Goal: Navigation & Orientation: Find specific page/section

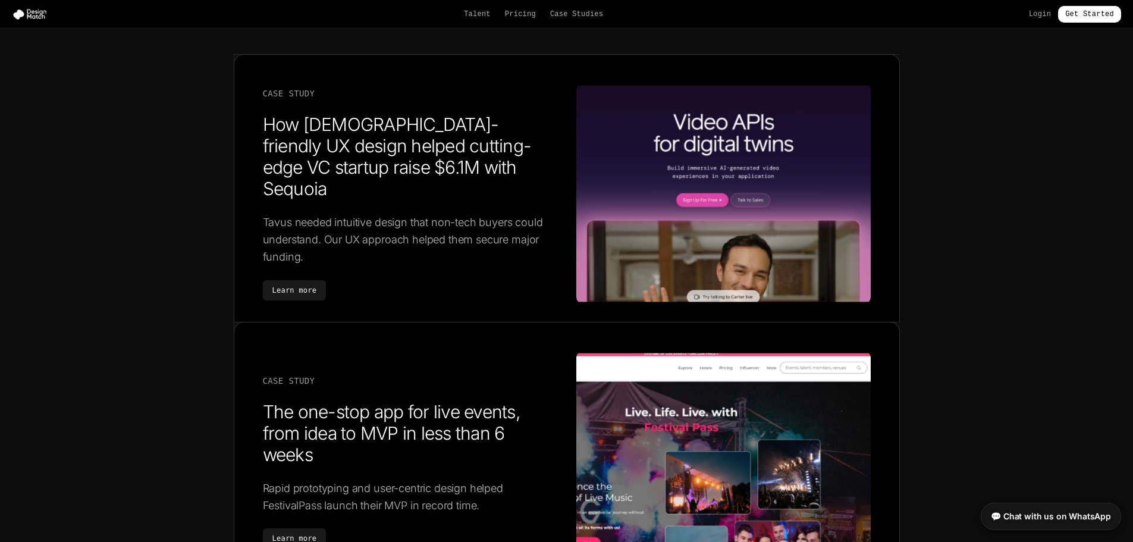
scroll to position [1902, 0]
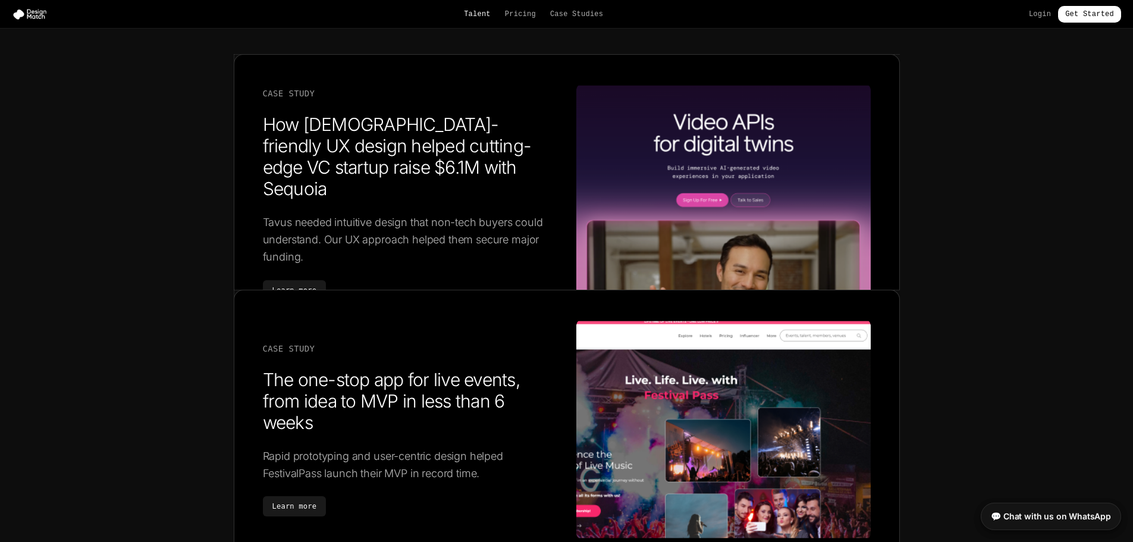
click at [490, 15] on link "Talent" at bounding box center [477, 15] width 27 height 10
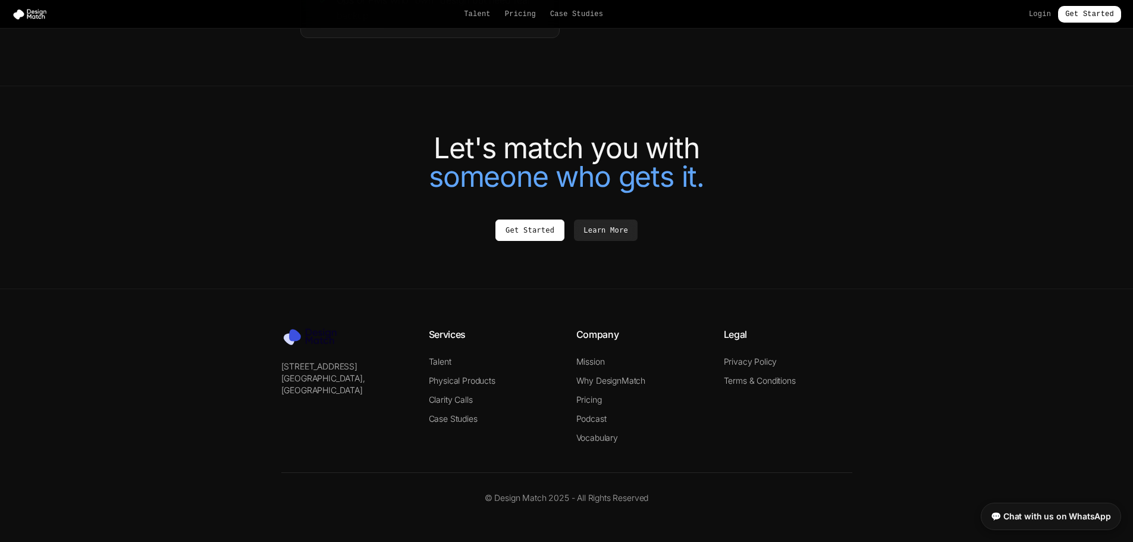
scroll to position [2574, 0]
click at [446, 360] on link "Talent" at bounding box center [440, 361] width 23 height 10
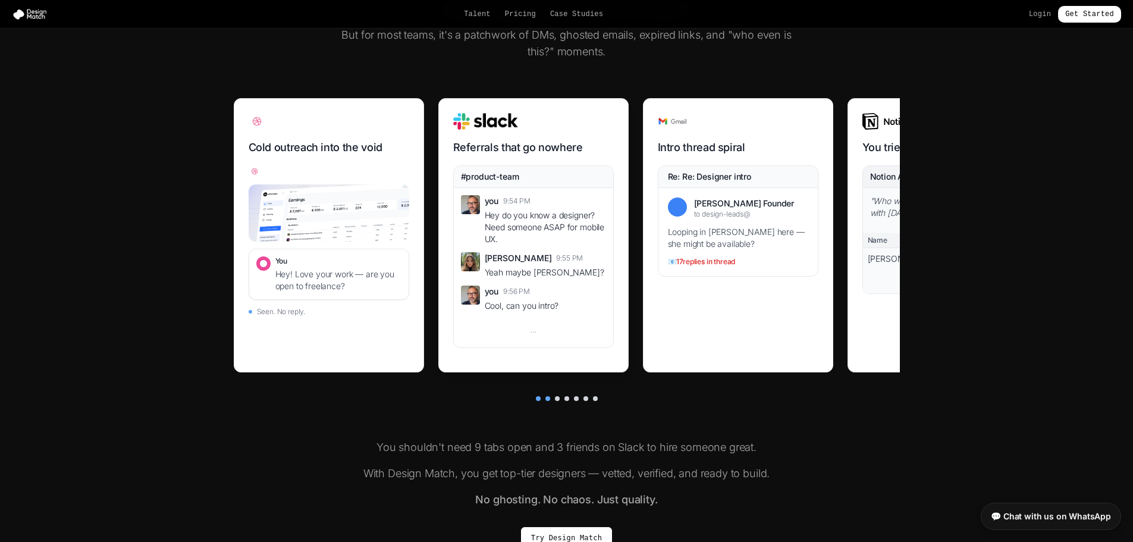
scroll to position [476, 0]
